Goal: Find specific page/section: Find specific page/section

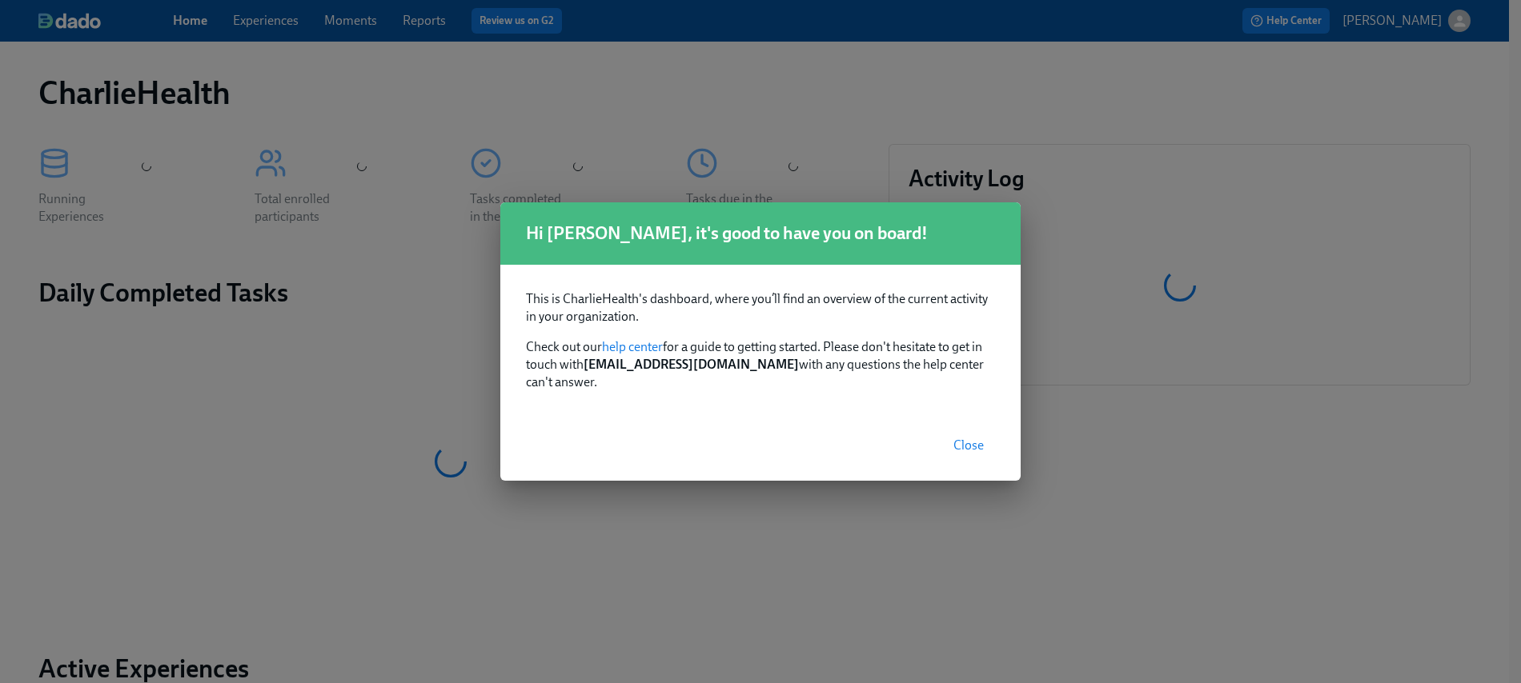
click at [956, 430] on button "Close" at bounding box center [968, 446] width 53 height 32
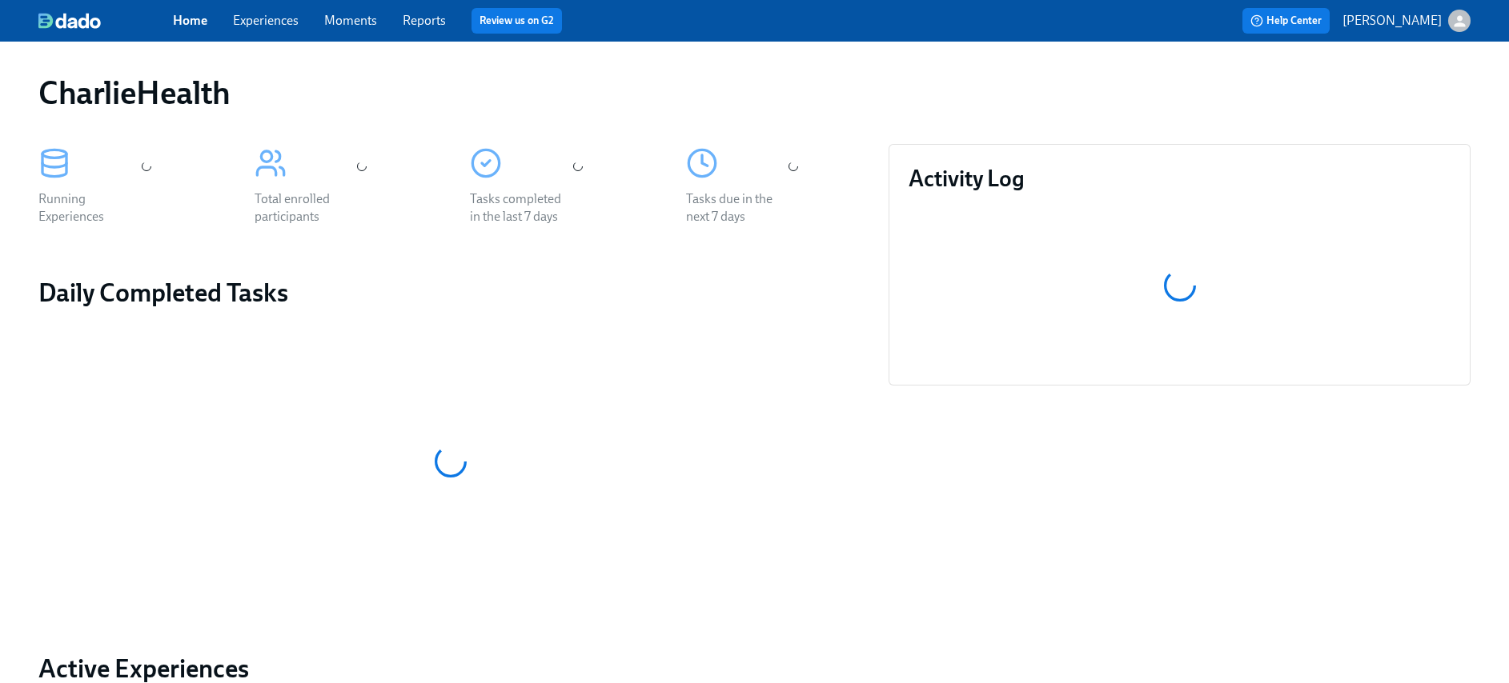
click at [277, 26] on link "Experiences" at bounding box center [266, 20] width 66 height 15
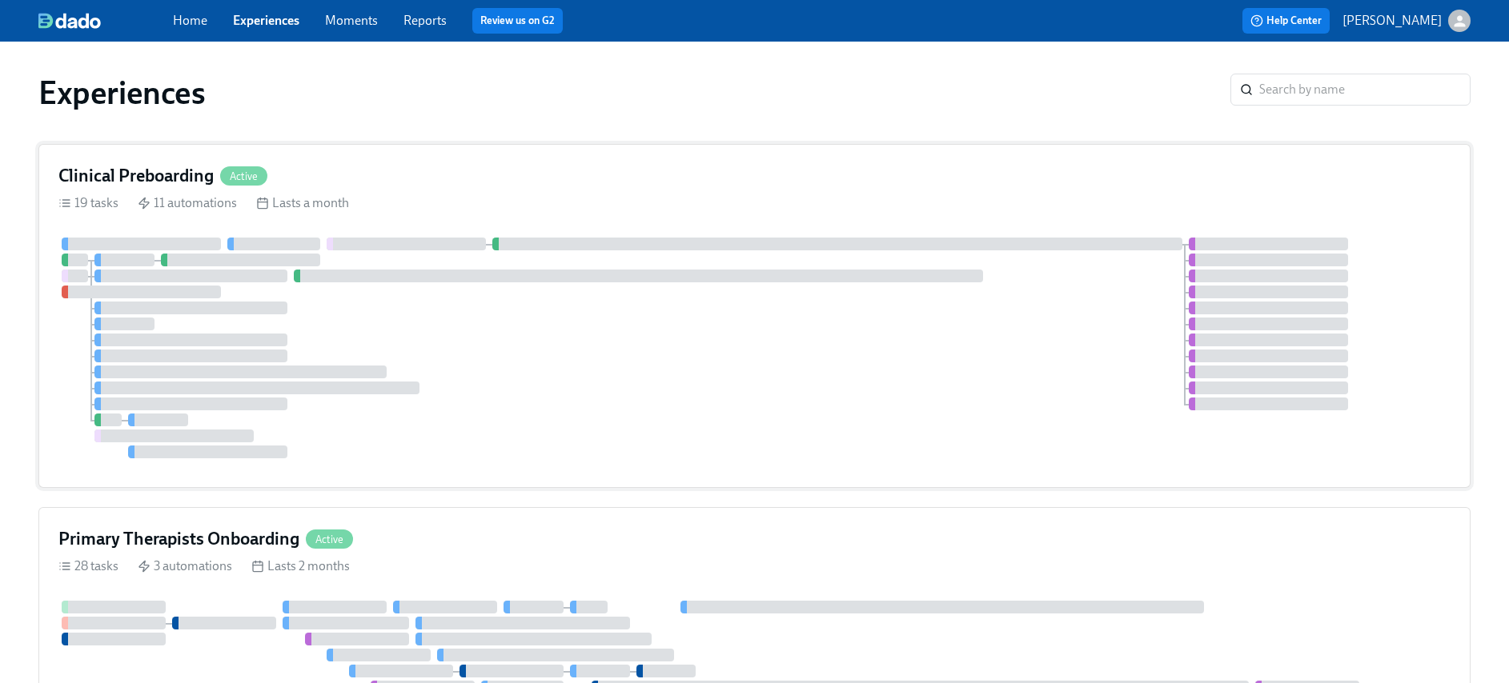
click at [447, 281] on div at bounding box center [639, 276] width 690 height 13
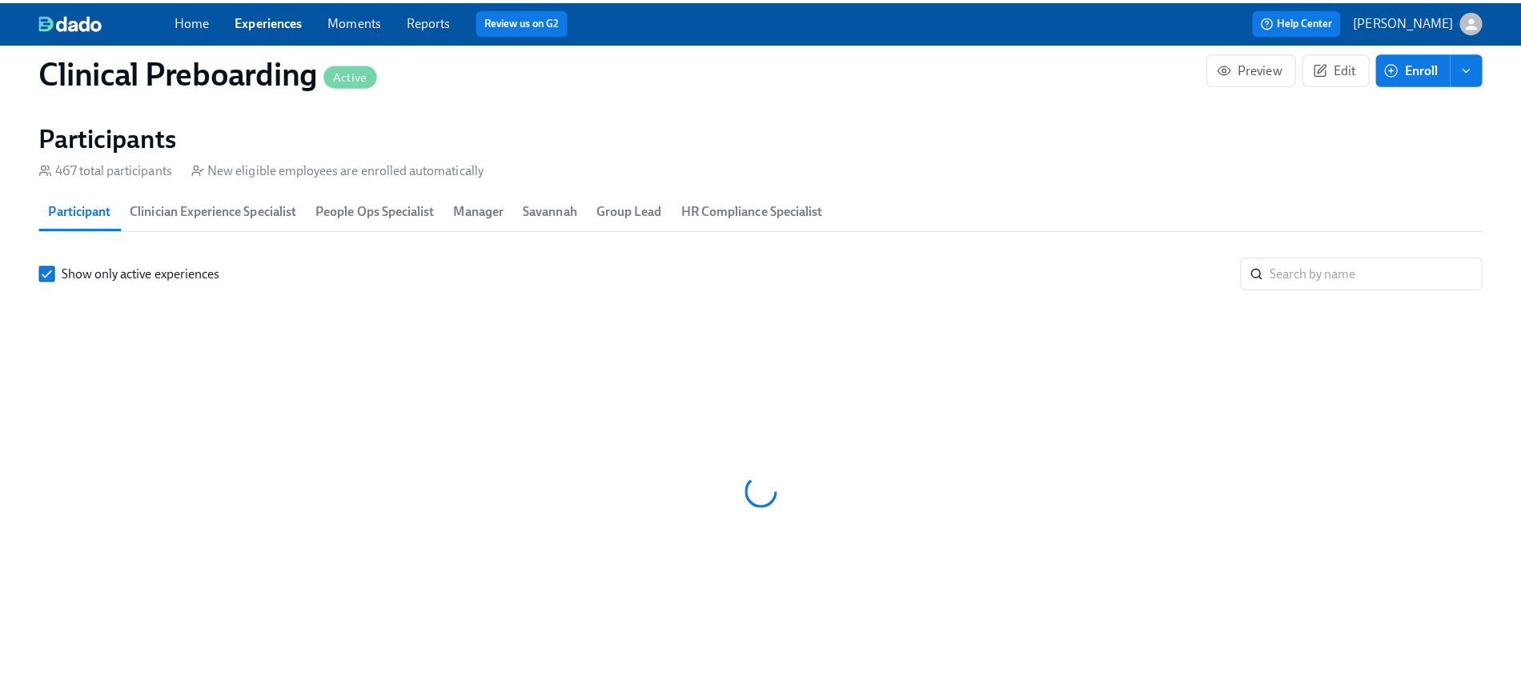
scroll to position [0, 20226]
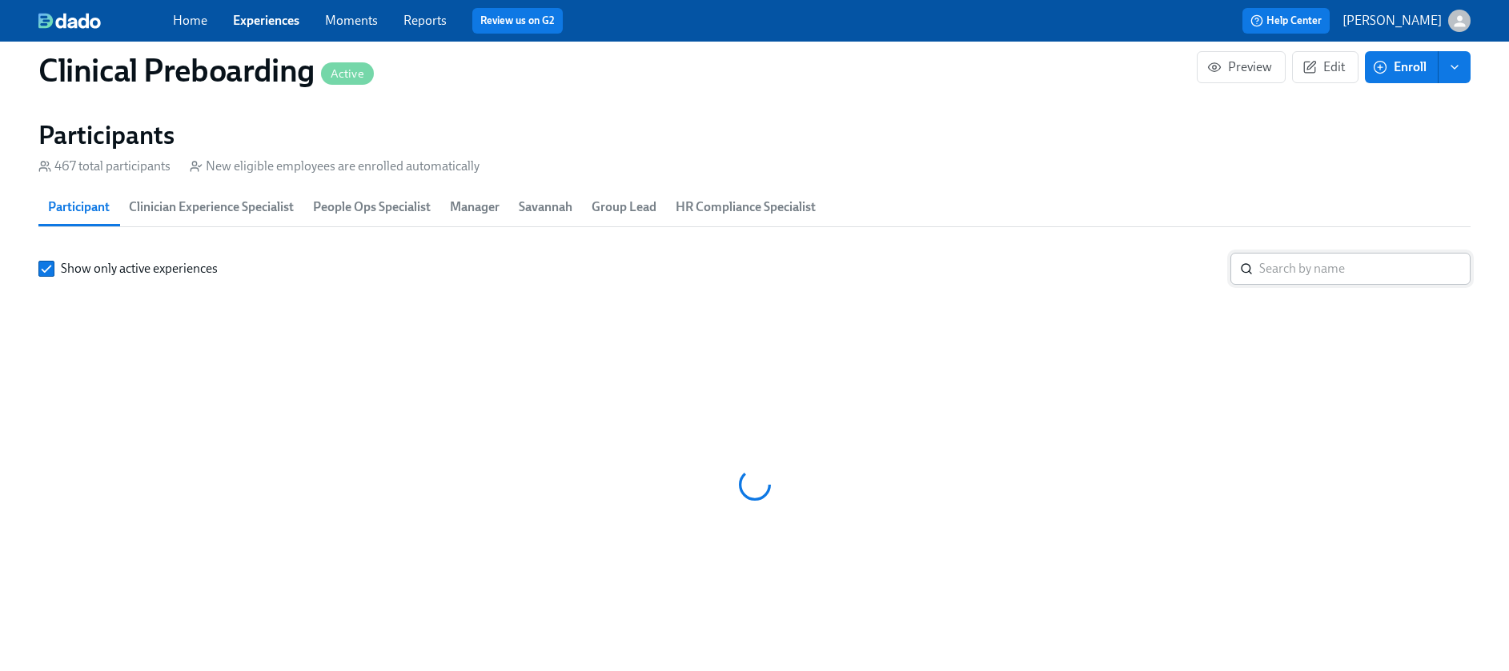
click at [1335, 268] on input "search" at bounding box center [1364, 269] width 211 height 32
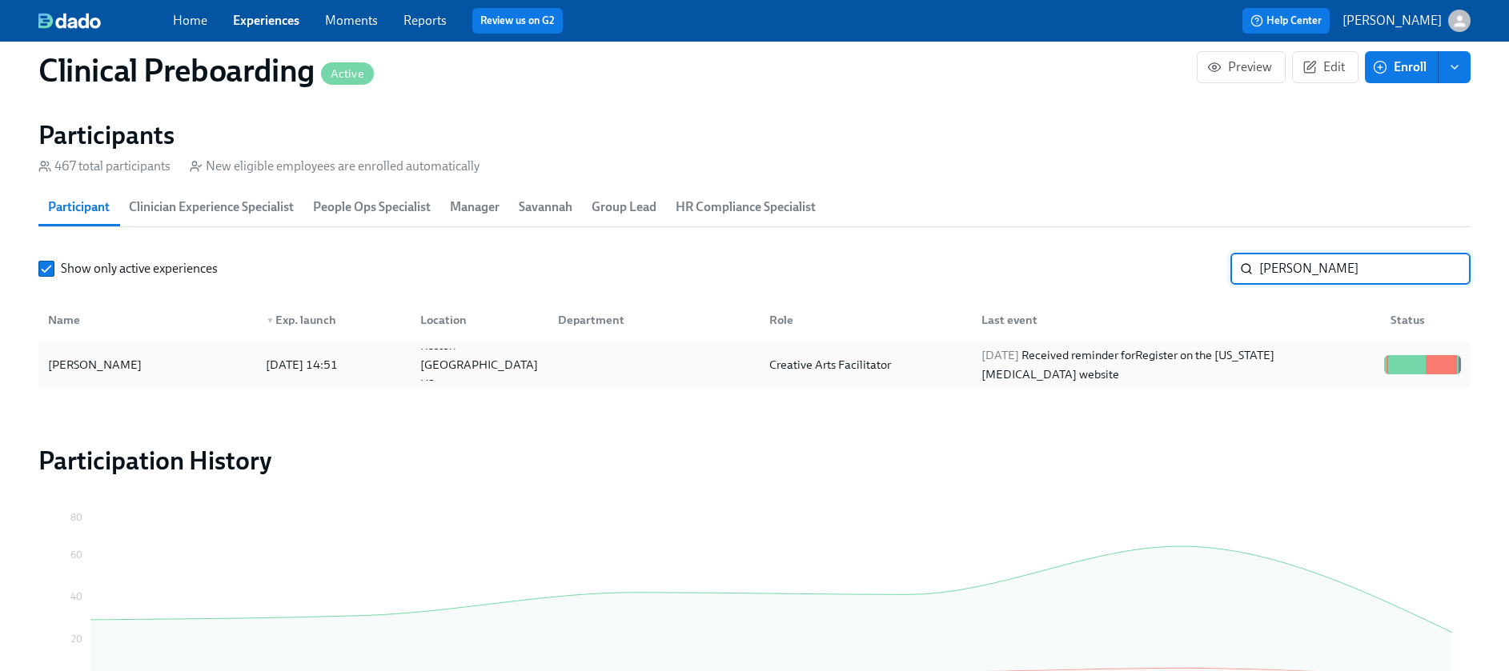
type input "[PERSON_NAME]"
click at [833, 380] on div "Creative Arts Facilitator" at bounding box center [861, 365] width 211 height 32
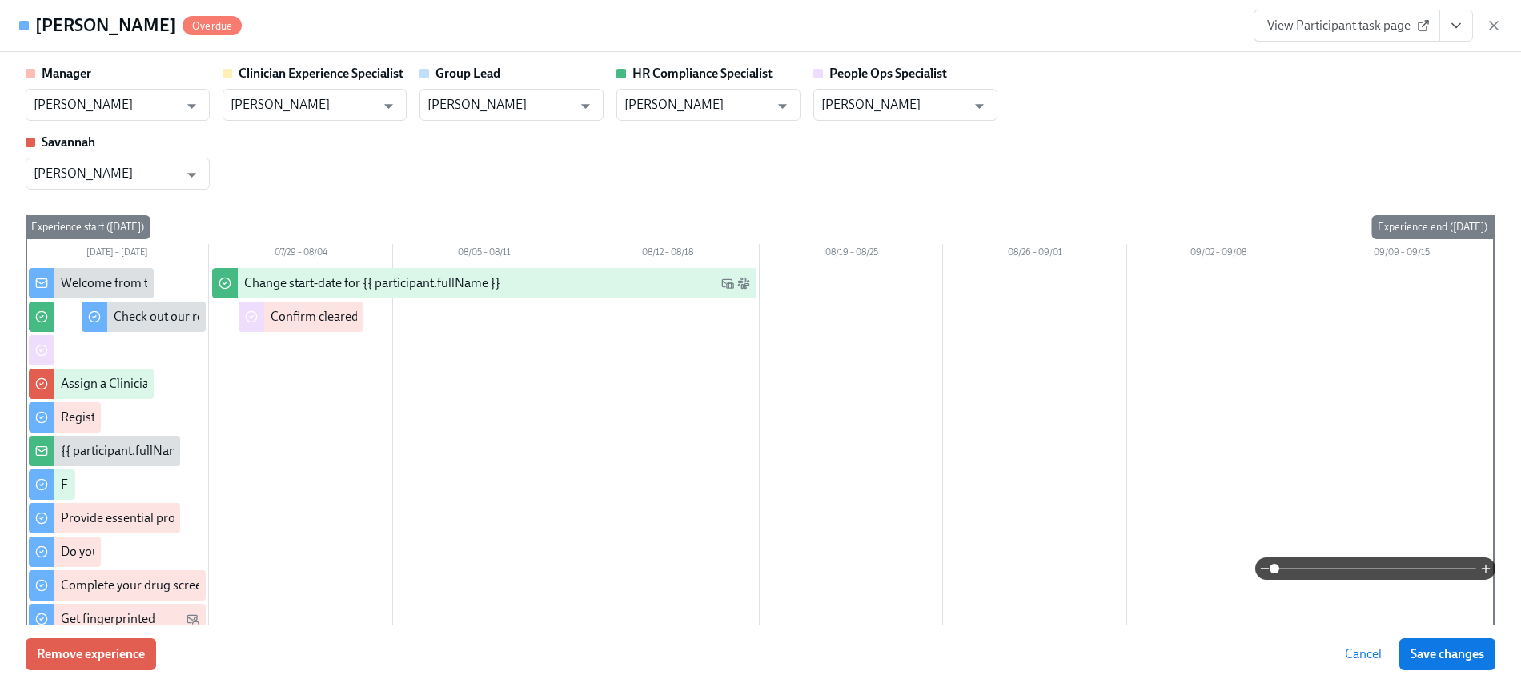
click at [1454, 25] on icon "View task page" at bounding box center [1456, 26] width 16 height 16
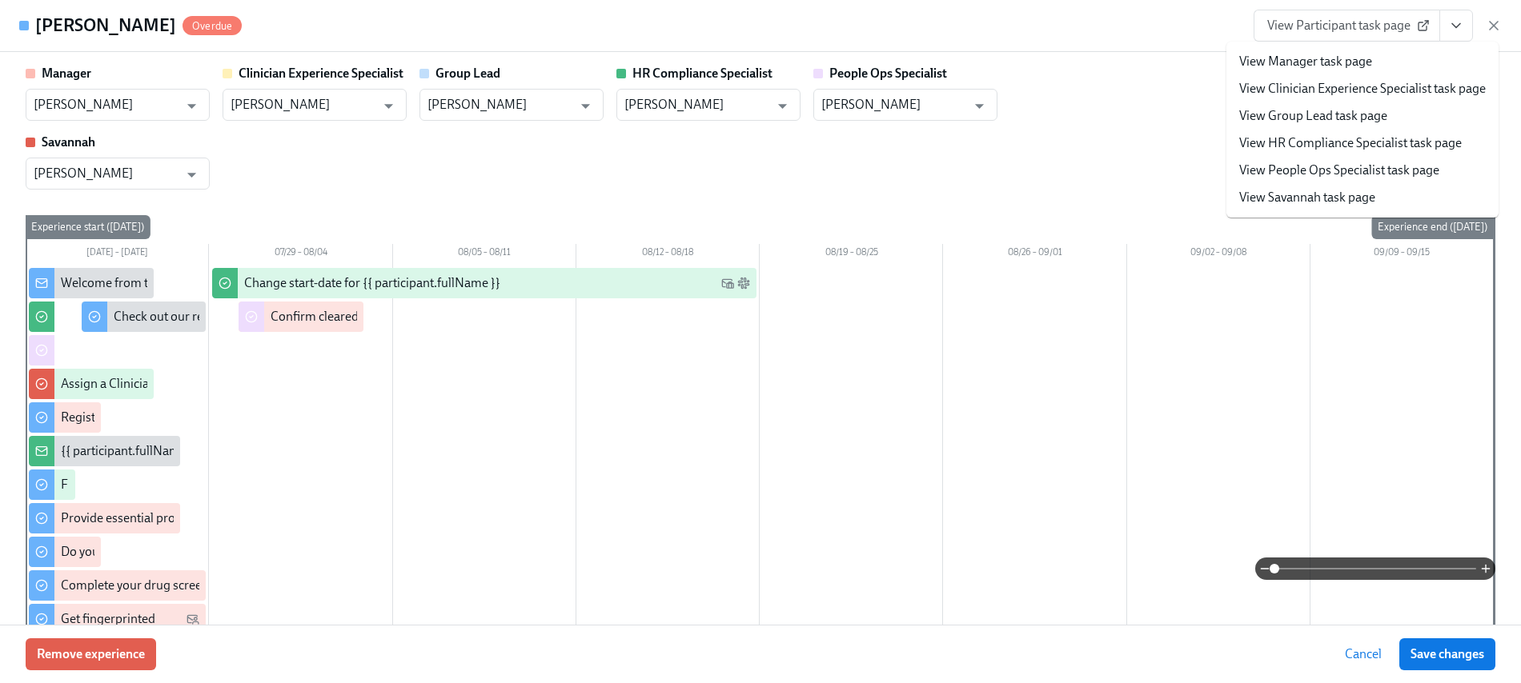
click at [1395, 19] on span "View Participant task page" at bounding box center [1346, 26] width 159 height 16
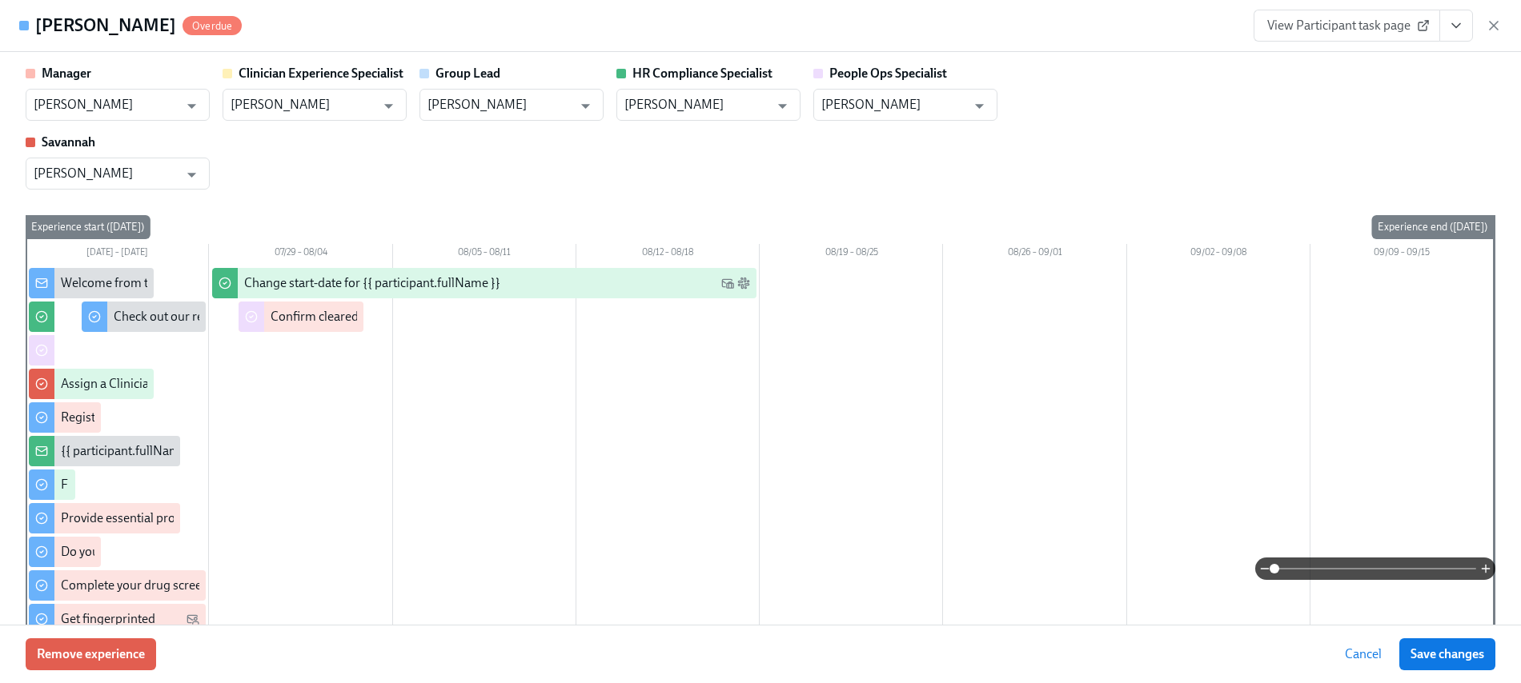
scroll to position [0, 21064]
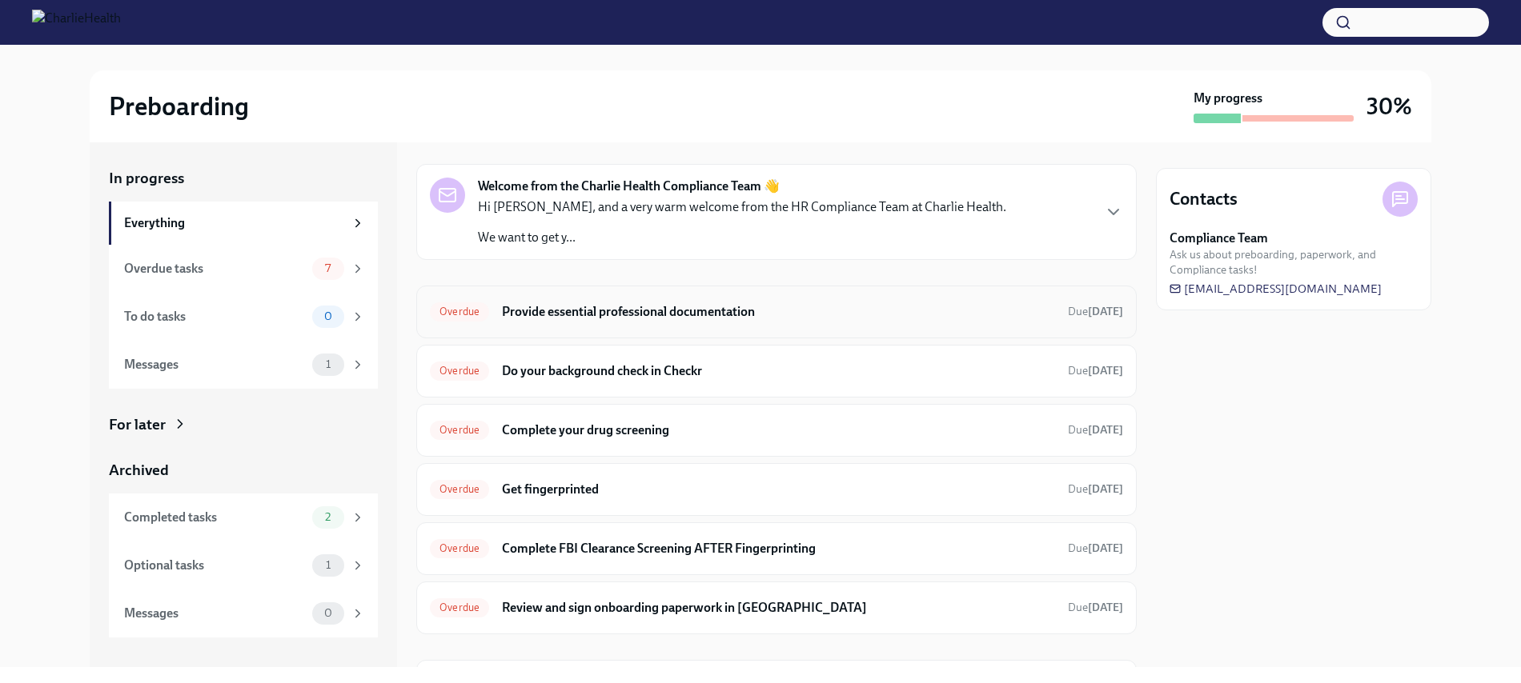
scroll to position [134, 0]
